Goal: Task Accomplishment & Management: Manage account settings

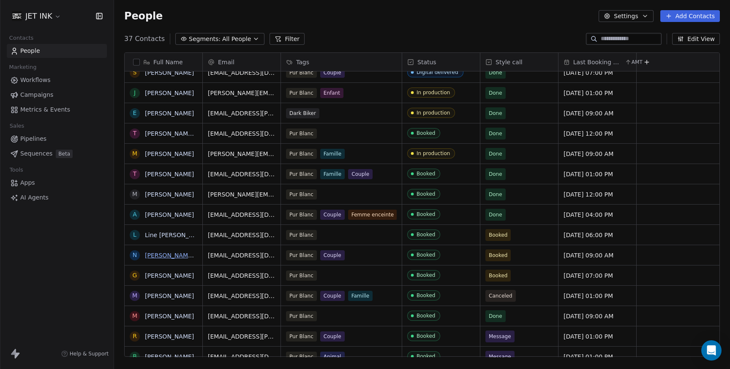
click at [177, 257] on link "[PERSON_NAME] [PERSON_NAME]" at bounding box center [195, 255] width 100 height 7
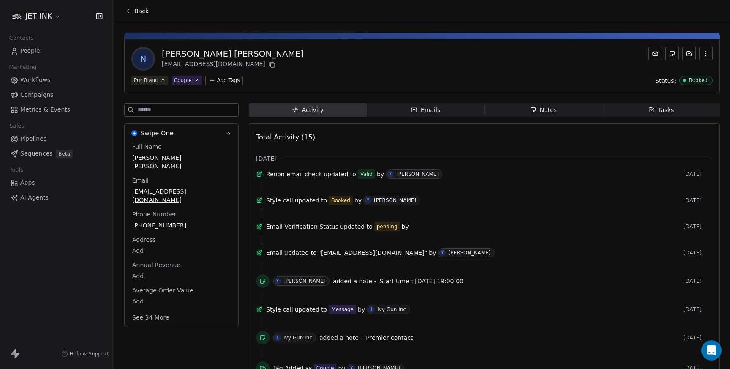
click at [549, 106] on div "Notes" at bounding box center [543, 110] width 27 height 9
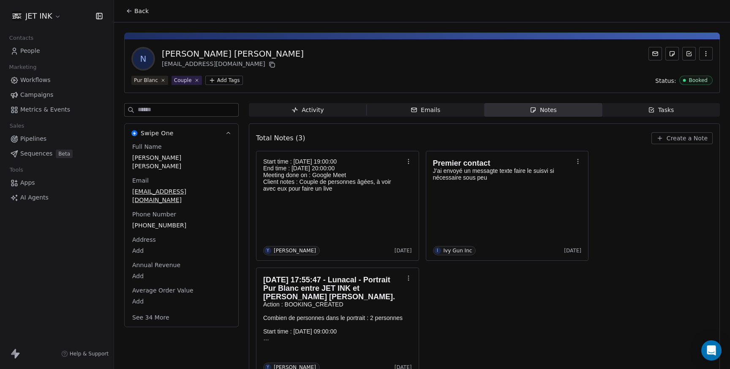
click at [690, 139] on span "Create a Note" at bounding box center [687, 138] width 41 height 8
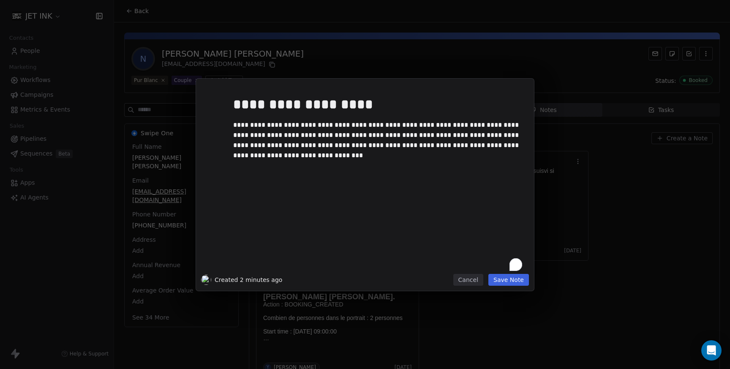
click at [520, 284] on button "Save Note" at bounding box center [509, 280] width 41 height 12
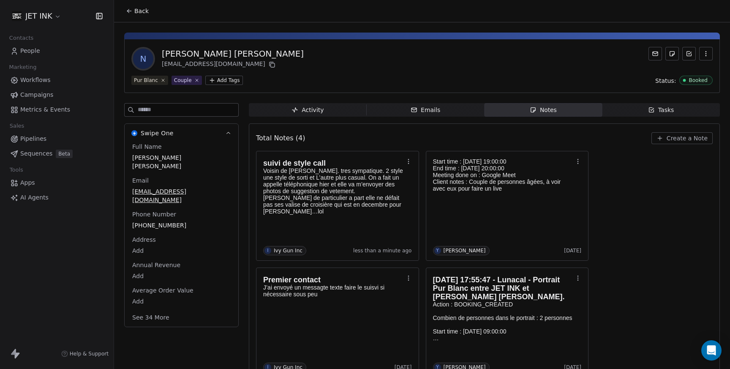
click at [27, 51] on span "People" at bounding box center [30, 50] width 20 height 9
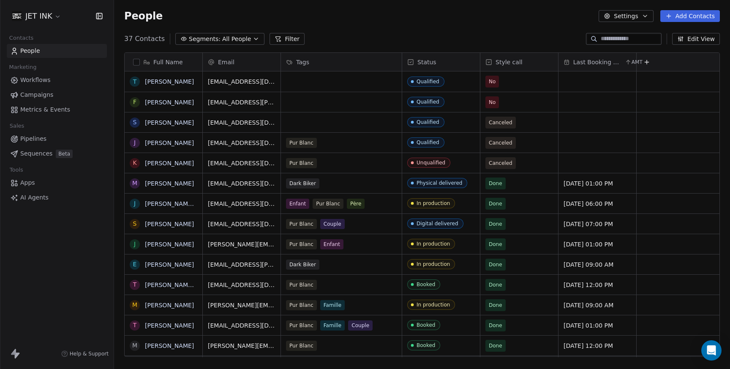
scroll to position [325, 616]
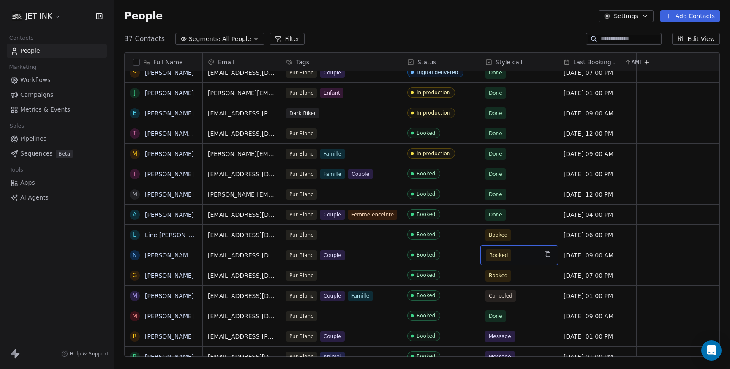
click at [504, 260] on span "Booked" at bounding box center [498, 255] width 25 height 12
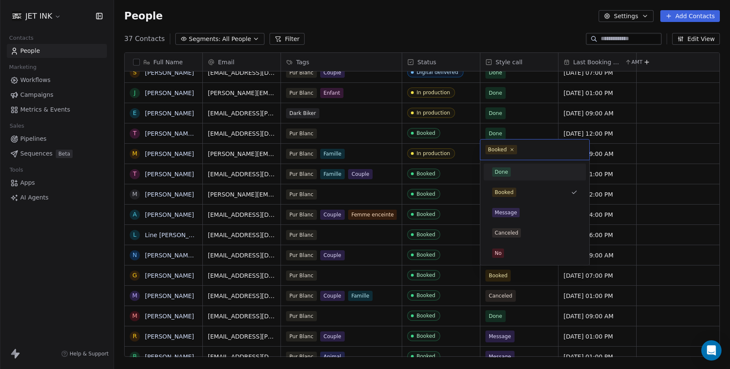
click at [508, 173] on span "Done" at bounding box center [501, 171] width 19 height 9
